Goal: Check status: Check status

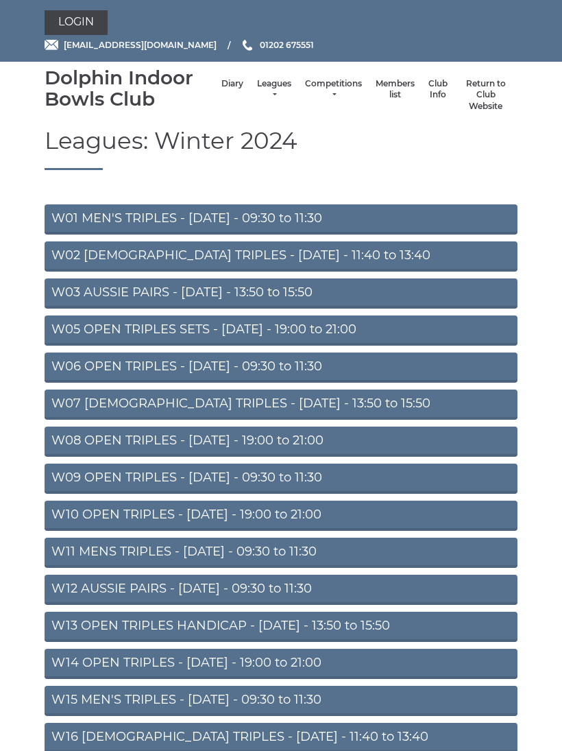
click at [267, 91] on link "Leagues" at bounding box center [274, 89] width 34 height 23
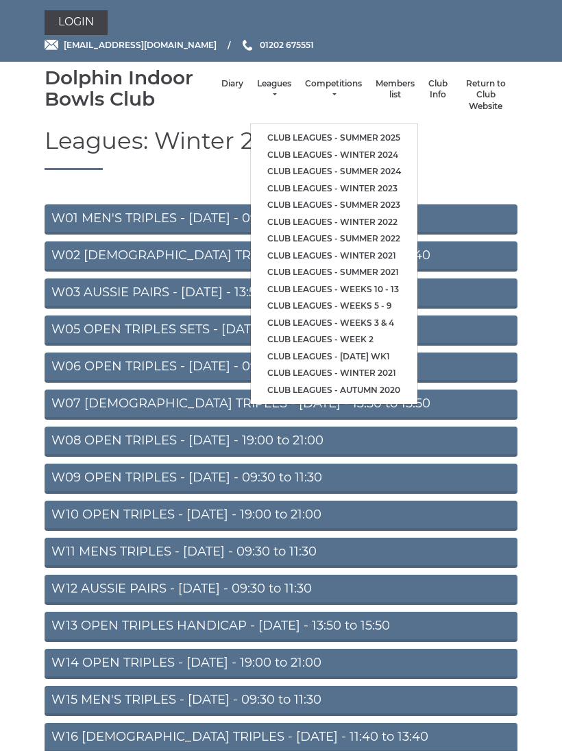
click at [286, 130] on link "Club leagues - Summer 2025" at bounding box center [334, 138] width 167 height 17
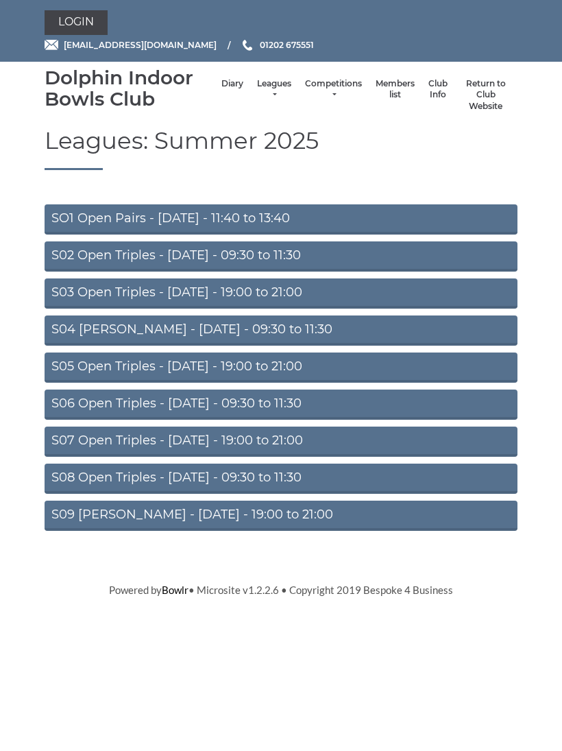
click at [300, 256] on link "S02 Open Triples - Tuesday - 09:30 to 11:30" at bounding box center [281, 256] width 473 height 30
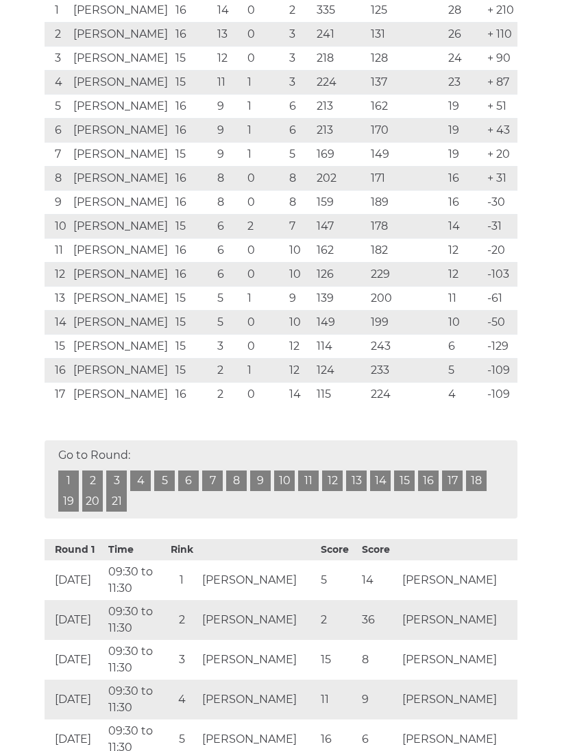
scroll to position [346, 0]
click at [451, 487] on link "17" at bounding box center [452, 480] width 21 height 21
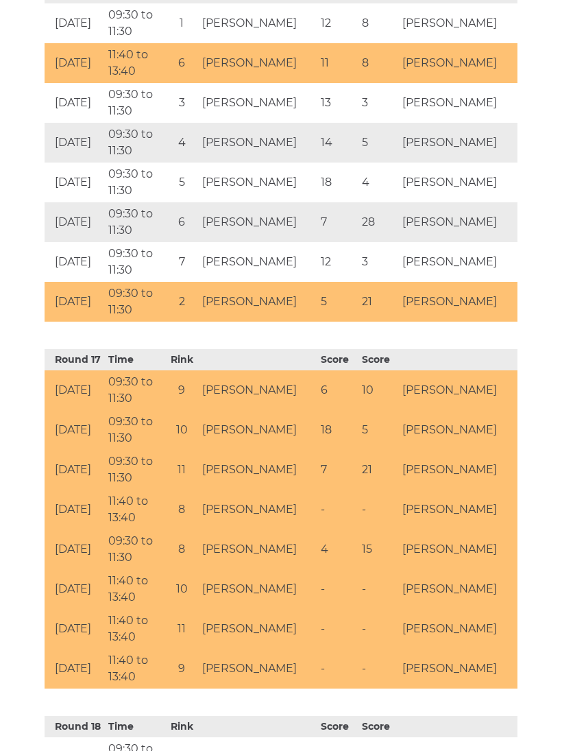
scroll to position [6432, 0]
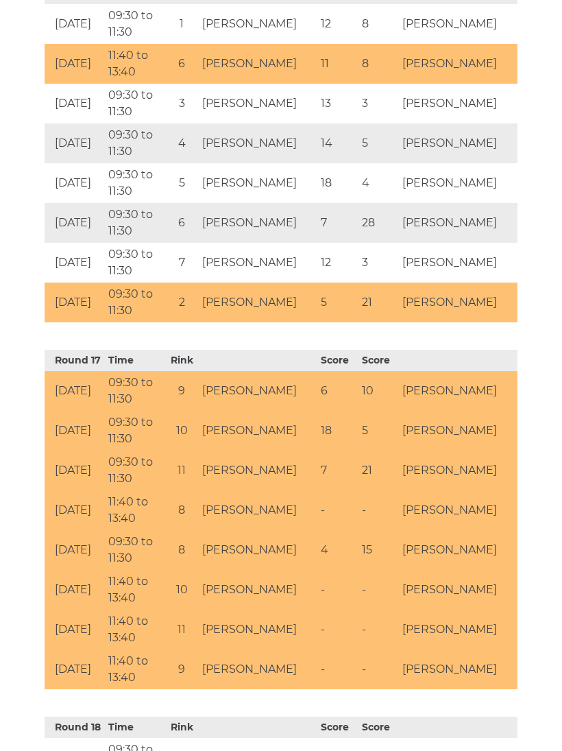
scroll to position [372, 0]
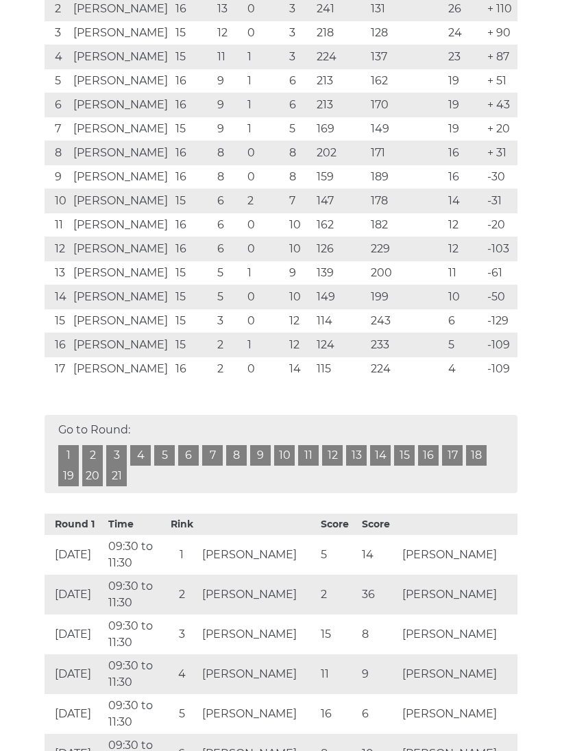
click at [457, 459] on link "17" at bounding box center [452, 455] width 21 height 21
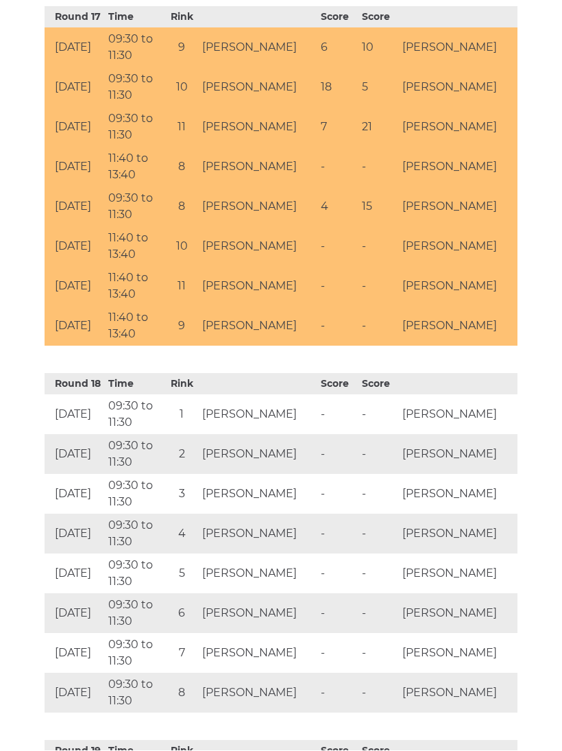
scroll to position [6775, 0]
